Goal: Transaction & Acquisition: Purchase product/service

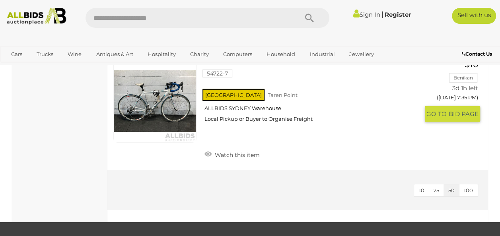
scroll to position [2699, 0]
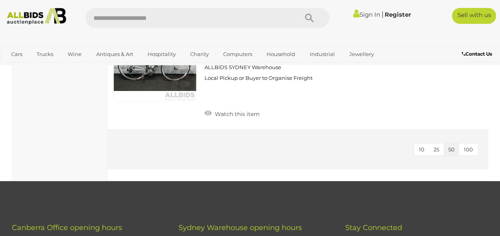
click at [467, 153] on span "100" at bounding box center [468, 149] width 9 height 6
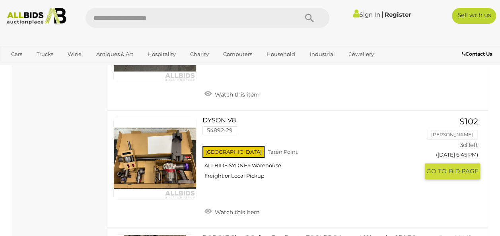
scroll to position [1535, 0]
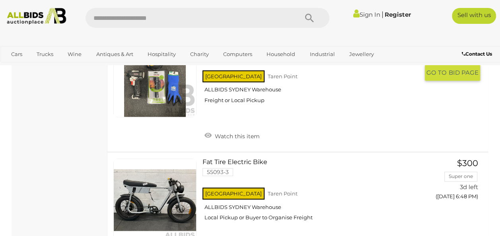
click at [253, 110] on div "[GEOGRAPHIC_DATA] [GEOGRAPHIC_DATA] ALLBIDS [GEOGRAPHIC_DATA] Freight or Local …" at bounding box center [310, 89] width 216 height 41
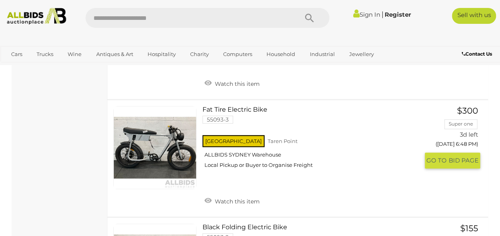
scroll to position [1820, 0]
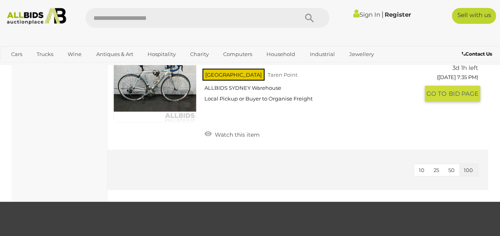
scroll to position [2723, 0]
